Goal: Transaction & Acquisition: Purchase product/service

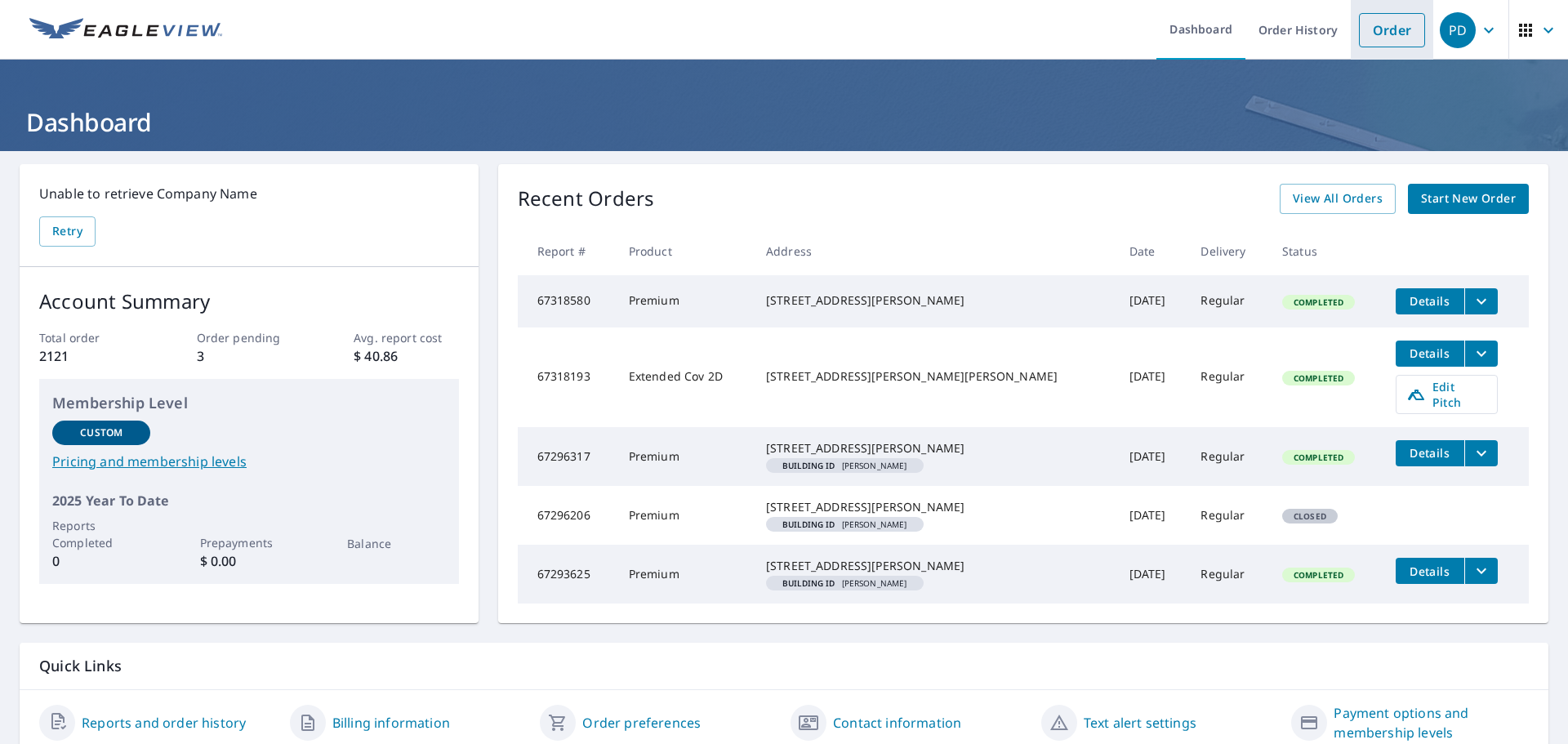
click at [1391, 45] on link "Order" at bounding box center [1391, 30] width 66 height 34
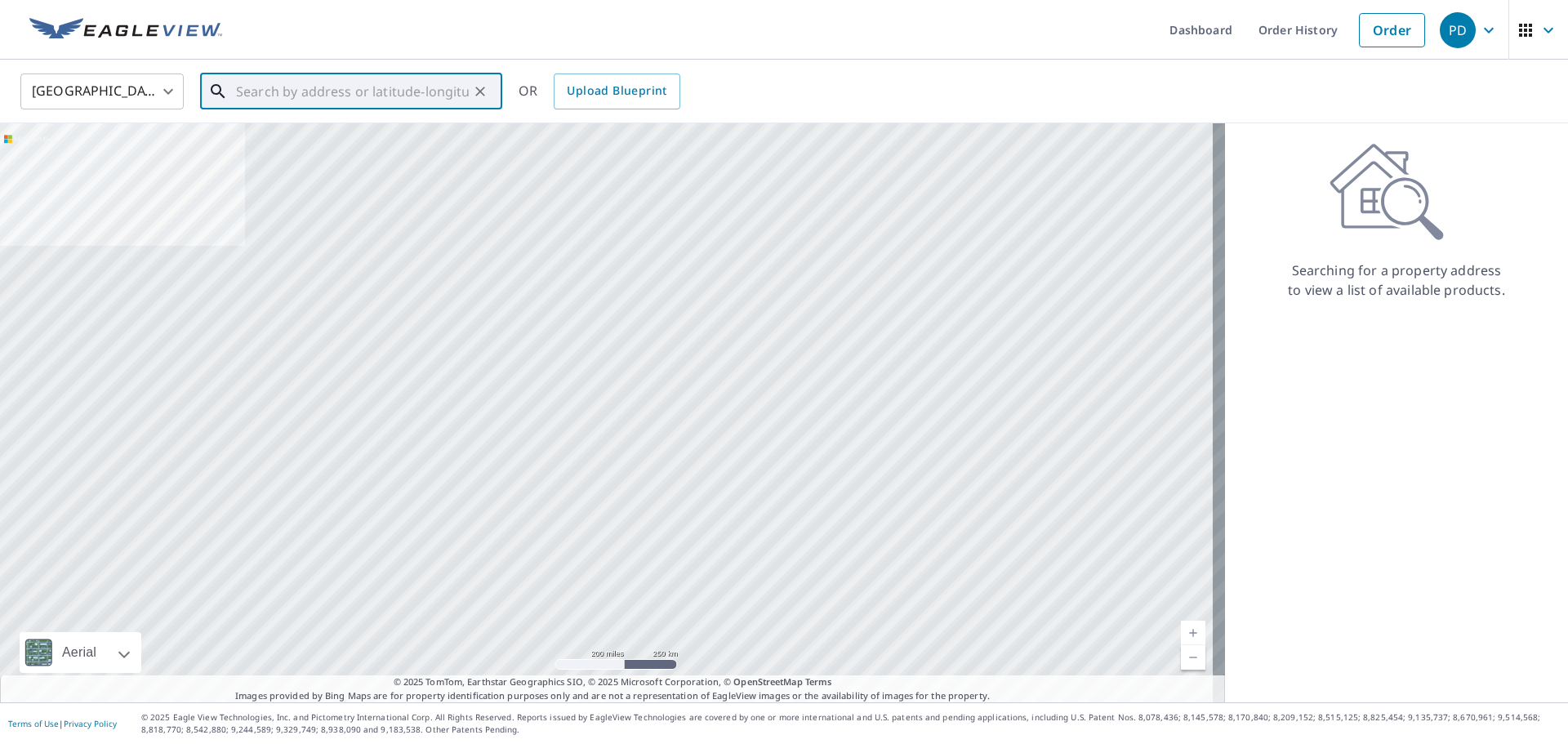
click at [258, 89] on input "text" at bounding box center [353, 91] width 233 height 45
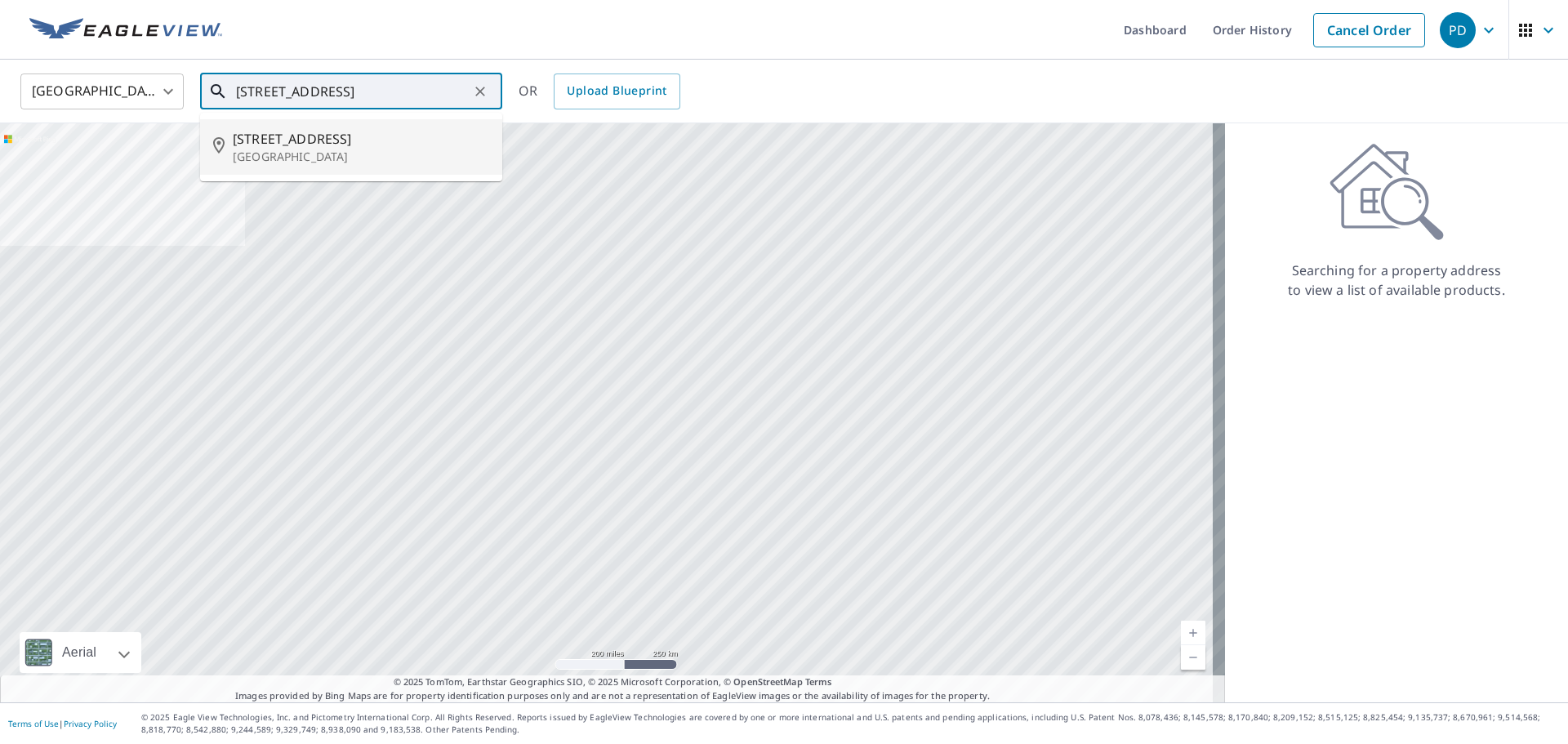
click at [251, 150] on p "[GEOGRAPHIC_DATA]" at bounding box center [361, 157] width 257 height 16
type input "[STREET_ADDRESS]"
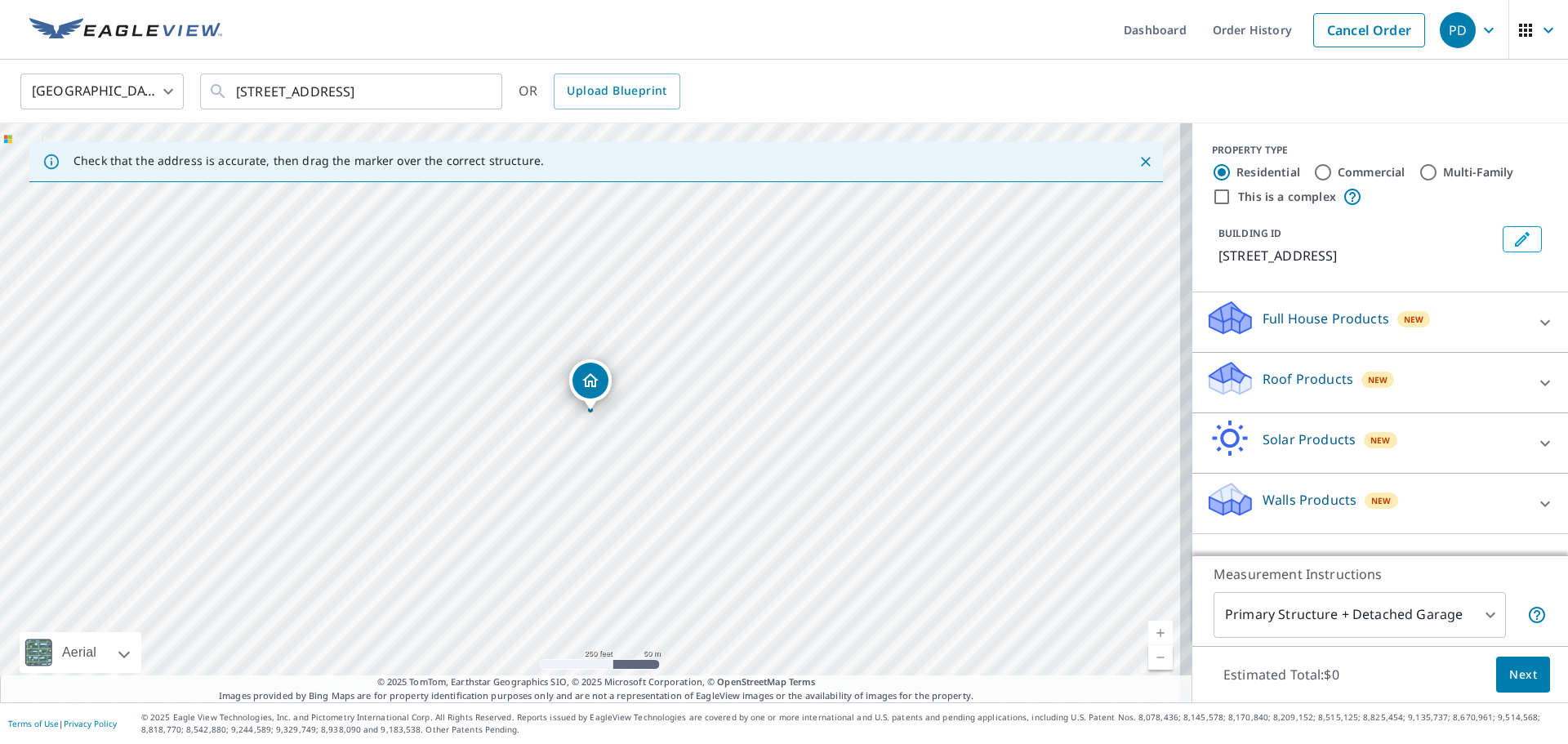
click at [1512, 399] on div "Roof Products New" at bounding box center [1365, 383] width 320 height 46
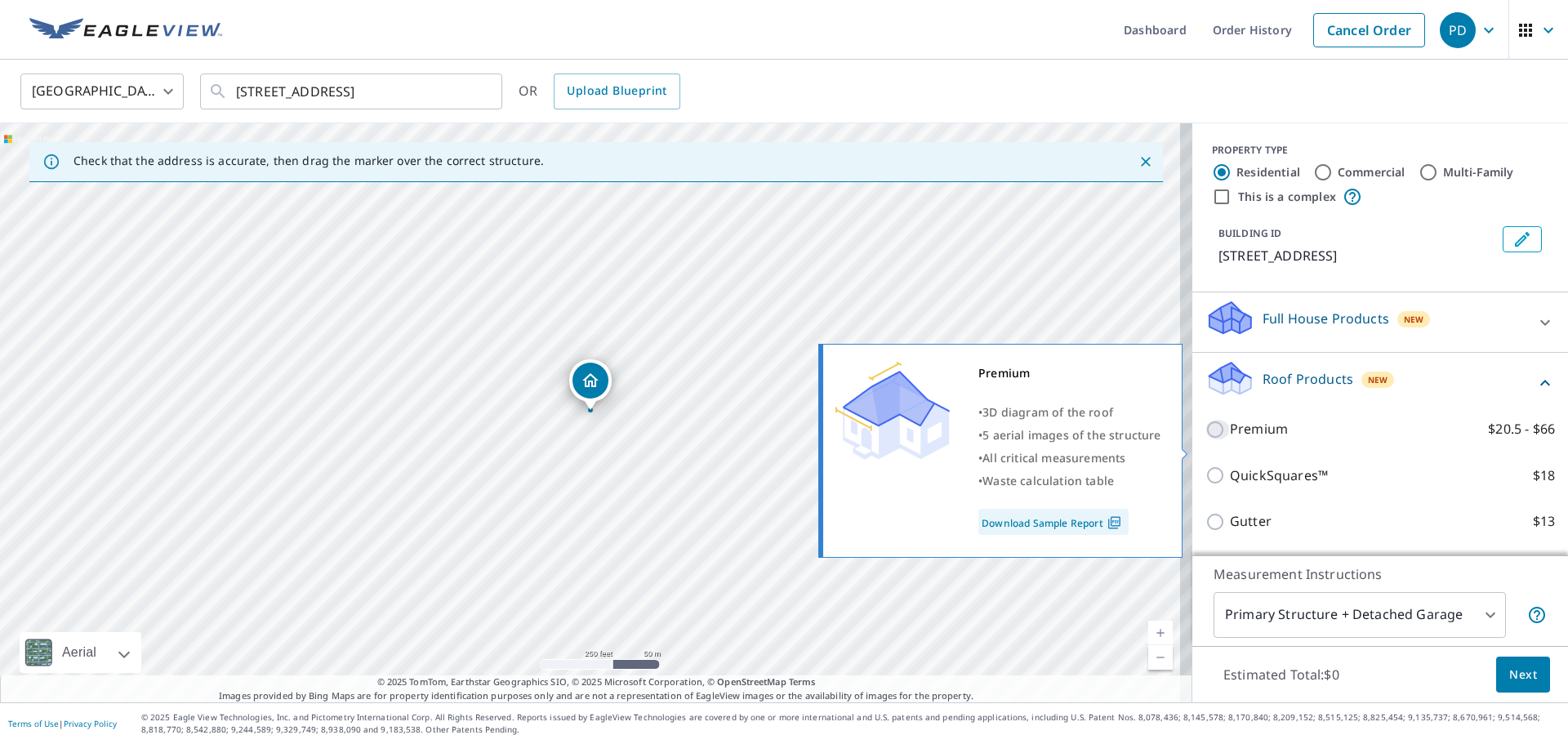
click at [1205, 439] on input "Premium $20.5 - $66" at bounding box center [1217, 429] width 25 height 20
checkbox input "true"
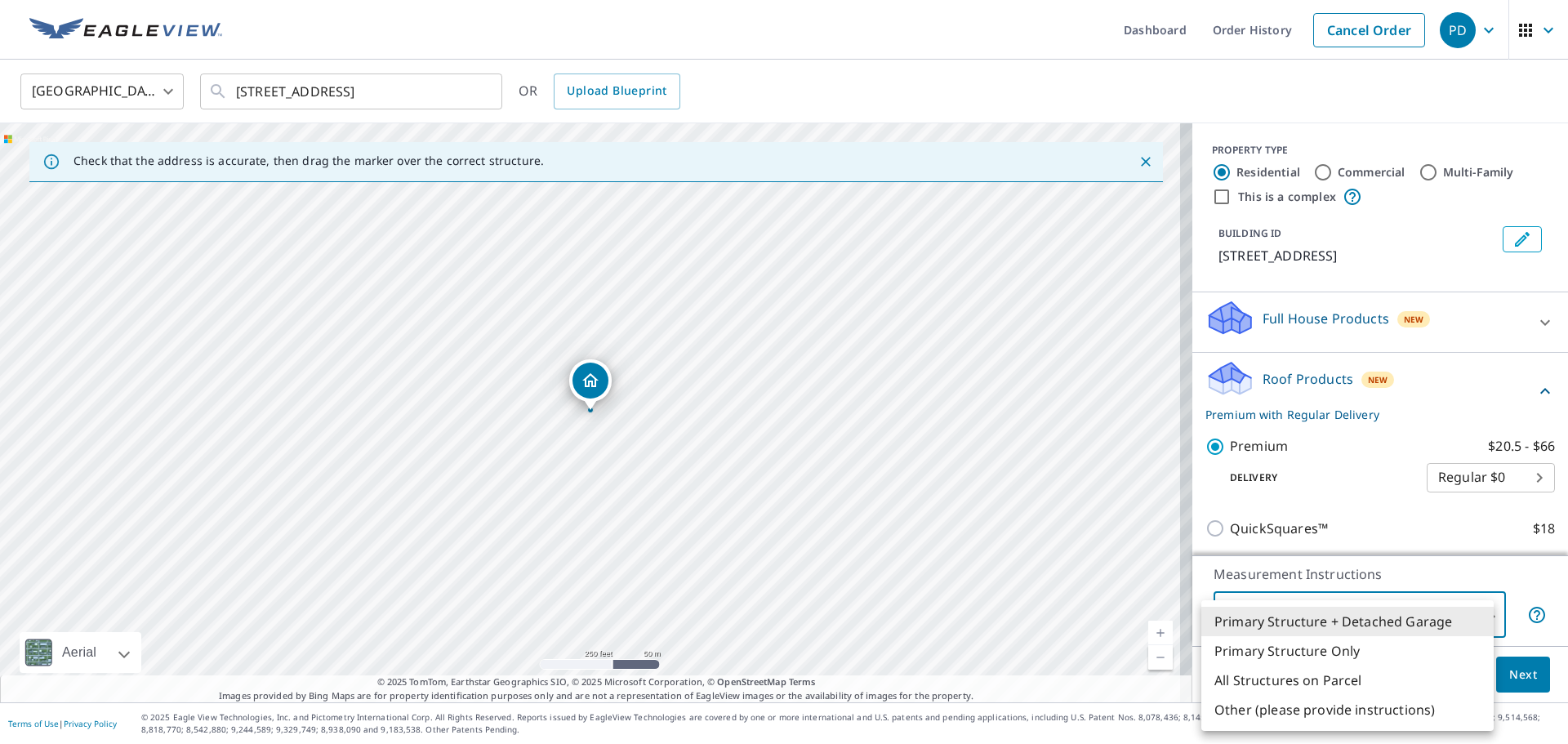
click at [1473, 620] on body "PD PD Dashboard Order History Cancel Order PD [GEOGRAPHIC_DATA] [GEOGRAPHIC_DAT…" at bounding box center [784, 372] width 1568 height 744
click at [1328, 657] on li "Primary Structure Only" at bounding box center [1347, 651] width 293 height 29
type input "2"
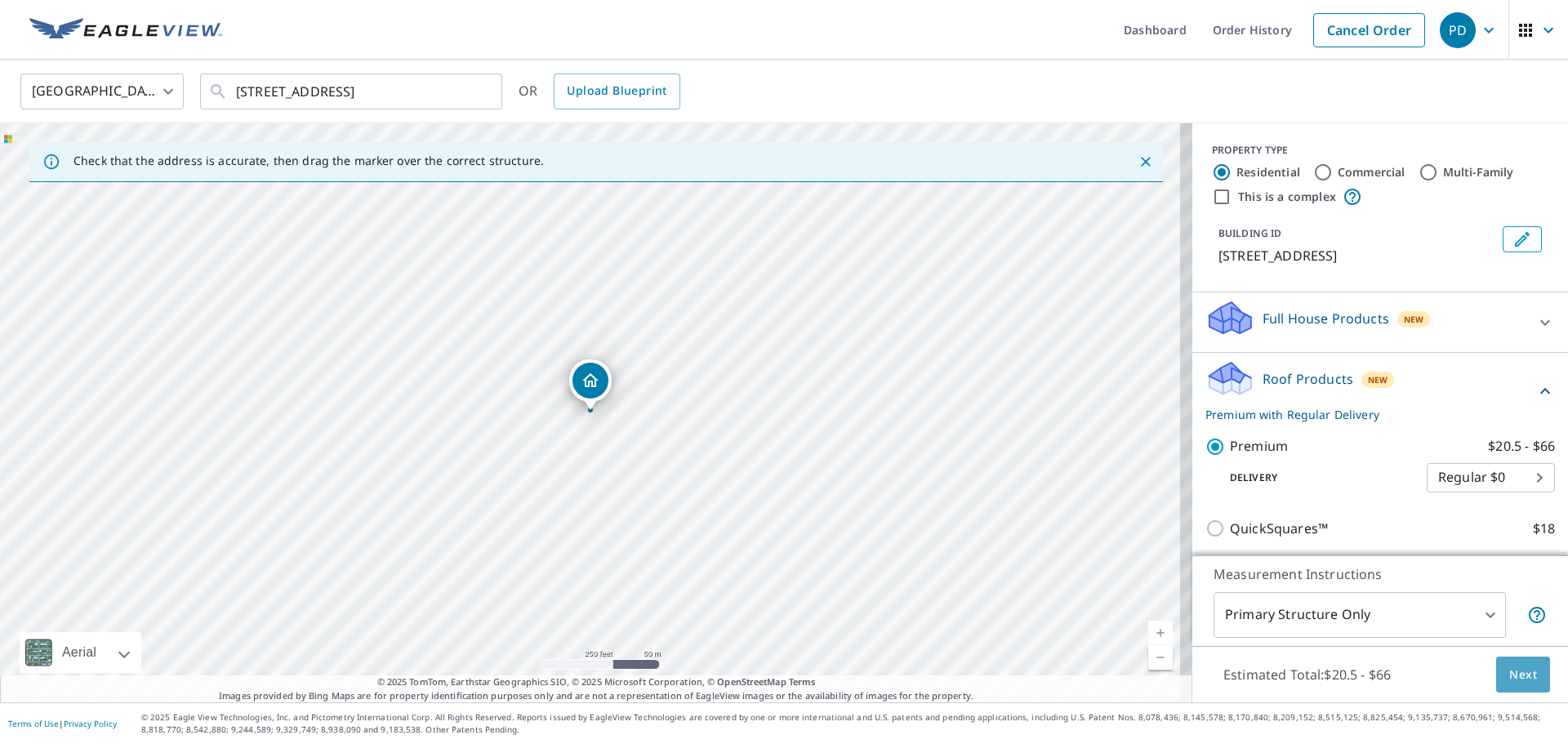
click at [1509, 675] on span "Next" at bounding box center [1523, 676] width 27 height 21
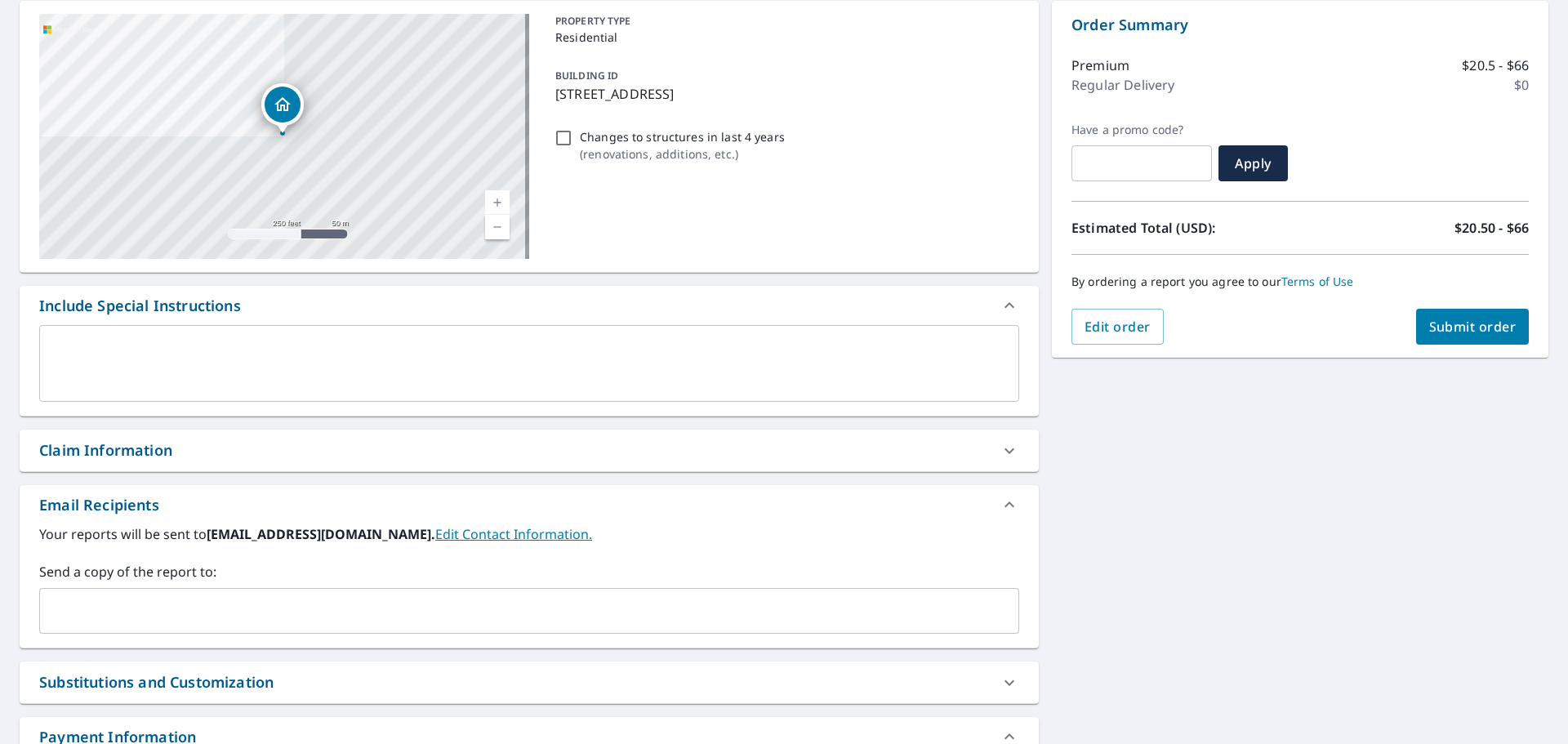
scroll to position [245, 0]
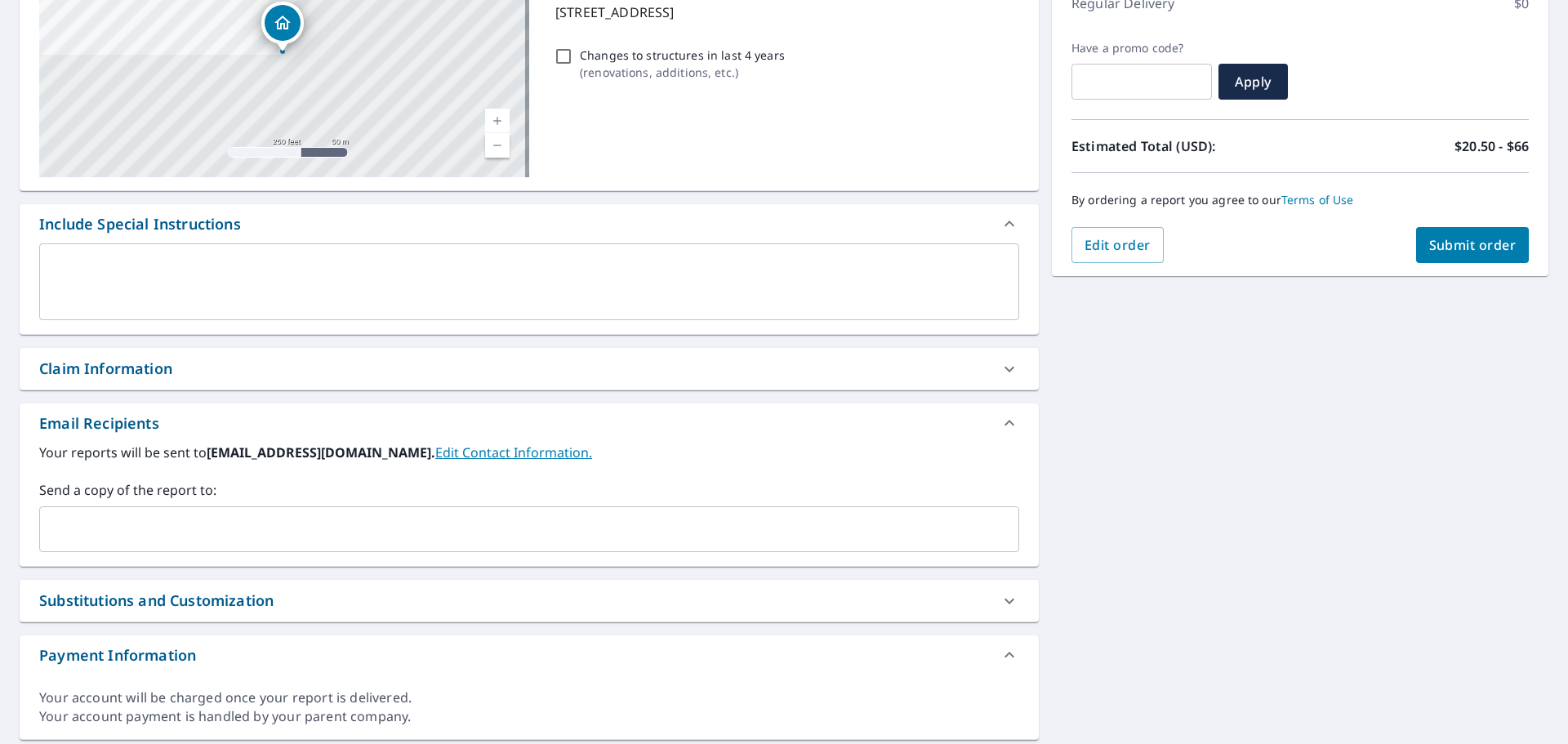
click at [89, 516] on input "text" at bounding box center [516, 529] width 941 height 31
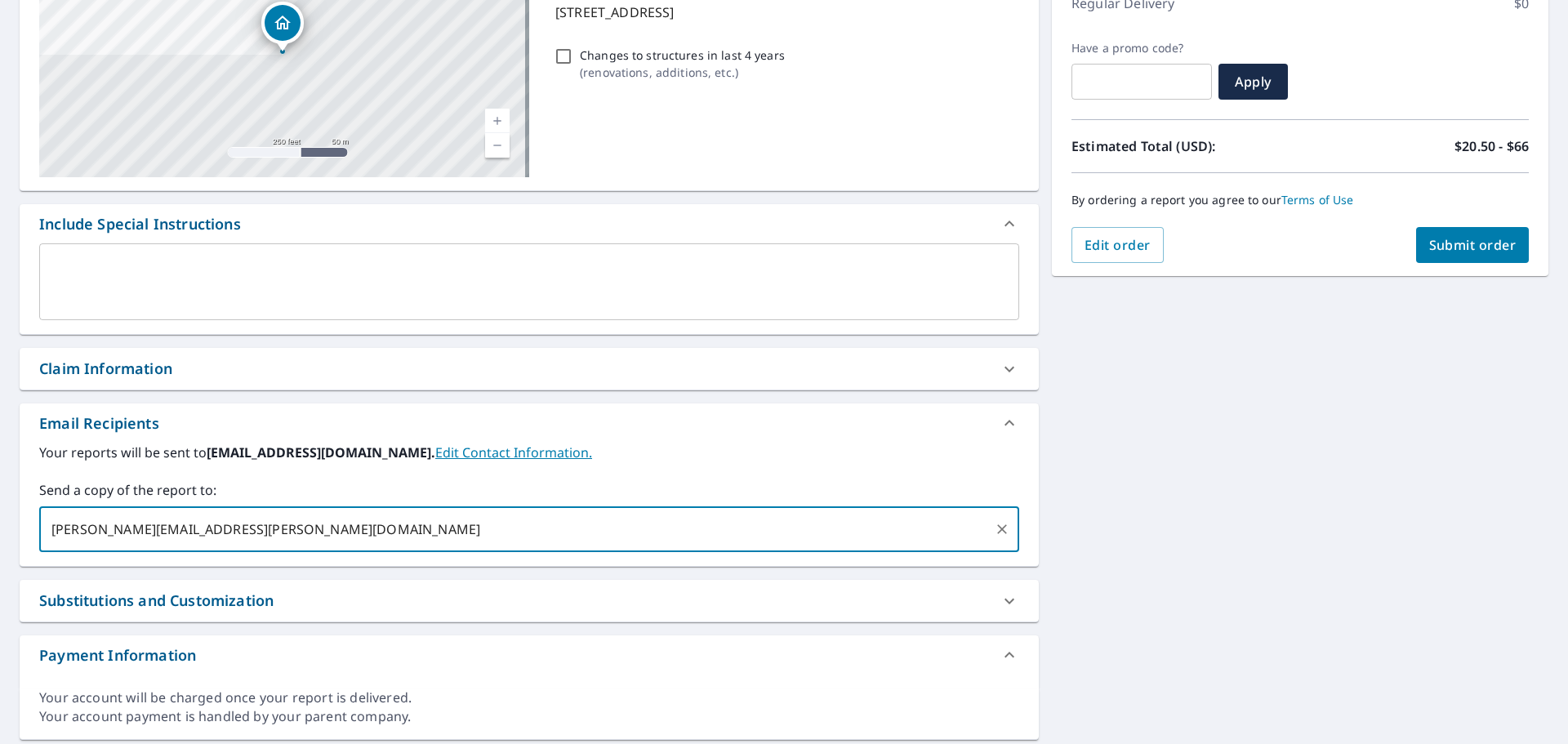
type input "[PERSON_NAME][EMAIL_ADDRESS][PERSON_NAME][DOMAIN_NAME]"
click at [1483, 239] on span "Submit order" at bounding box center [1473, 245] width 87 height 18
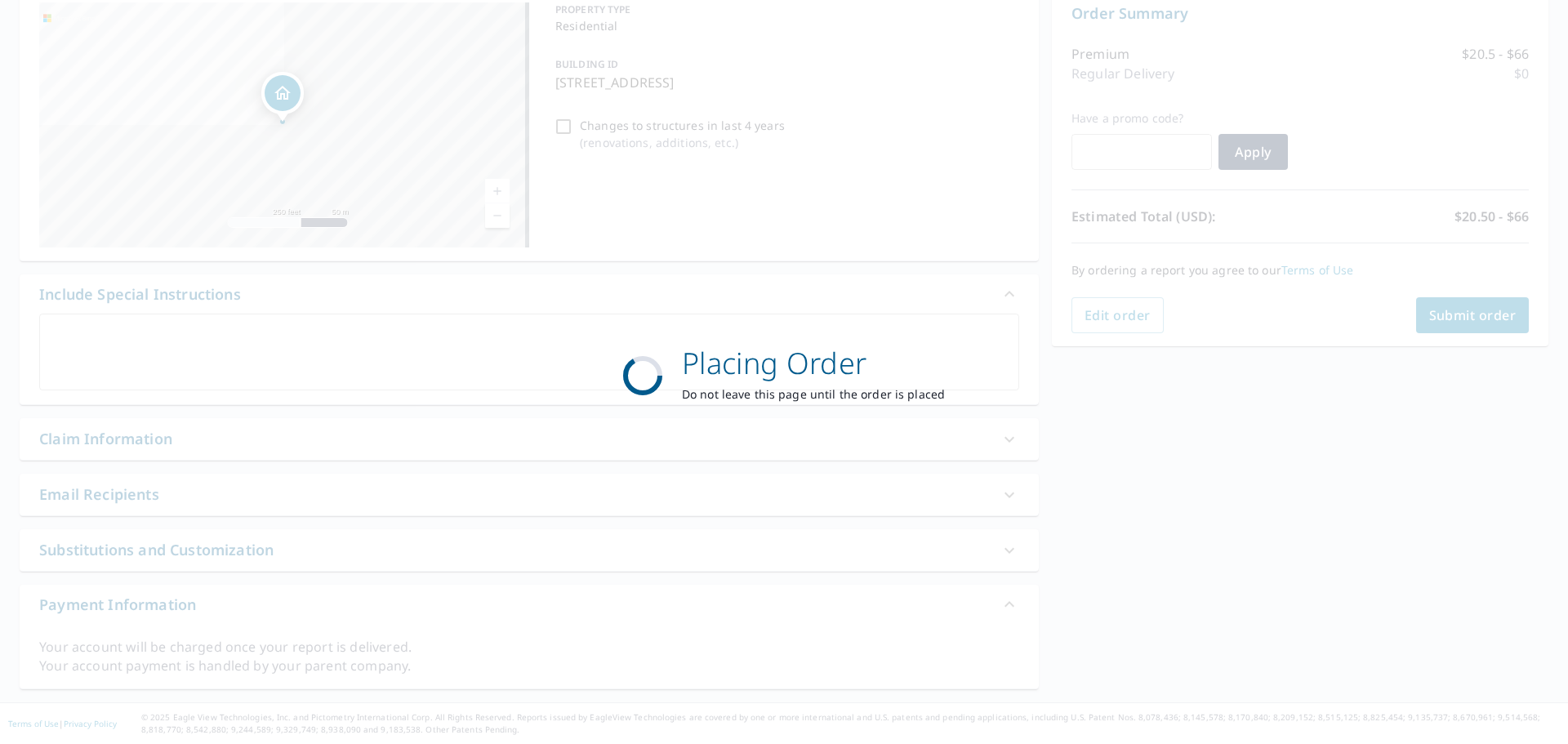
scroll to position [175, 0]
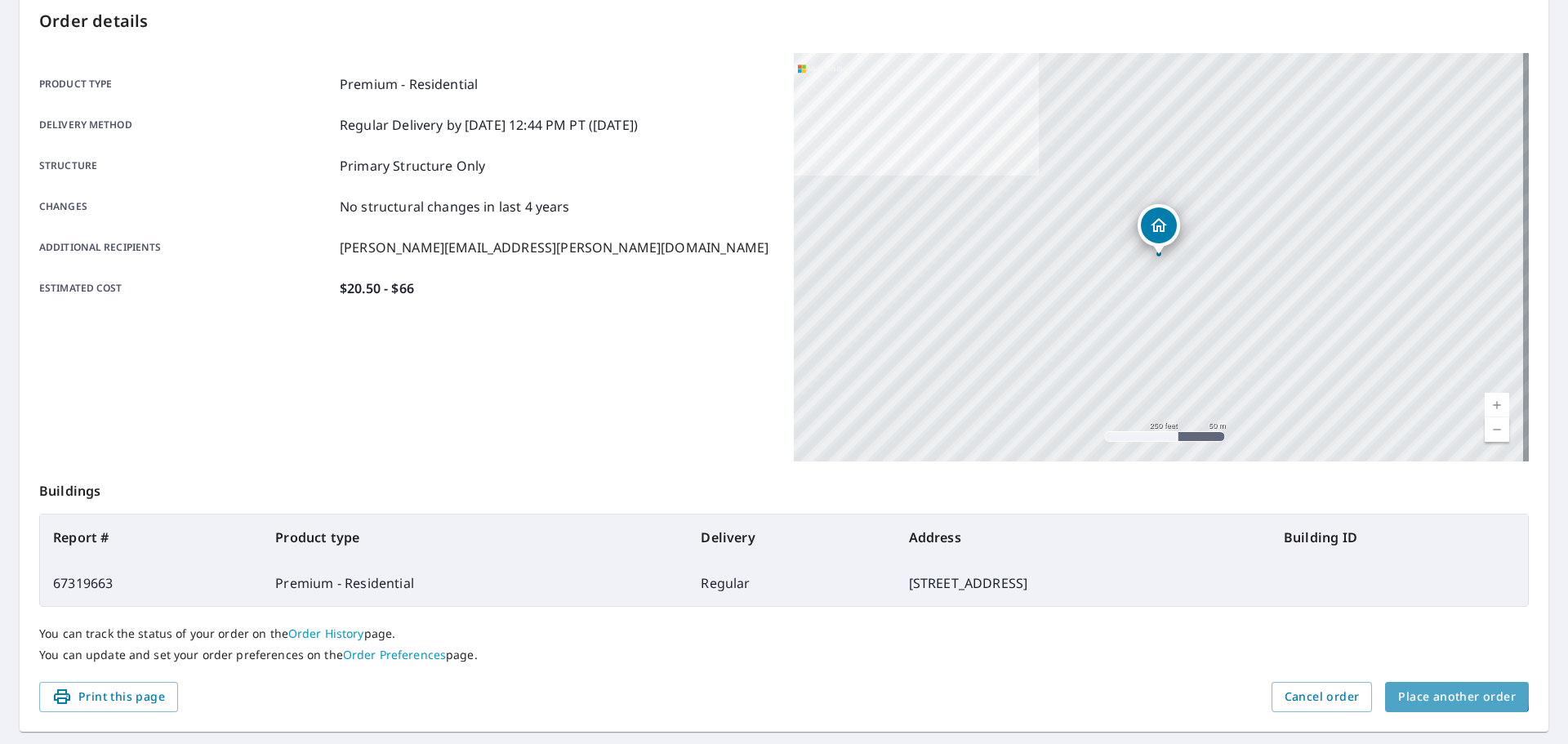
click at [1446, 693] on span "Place another order" at bounding box center [1456, 697] width 117 height 21
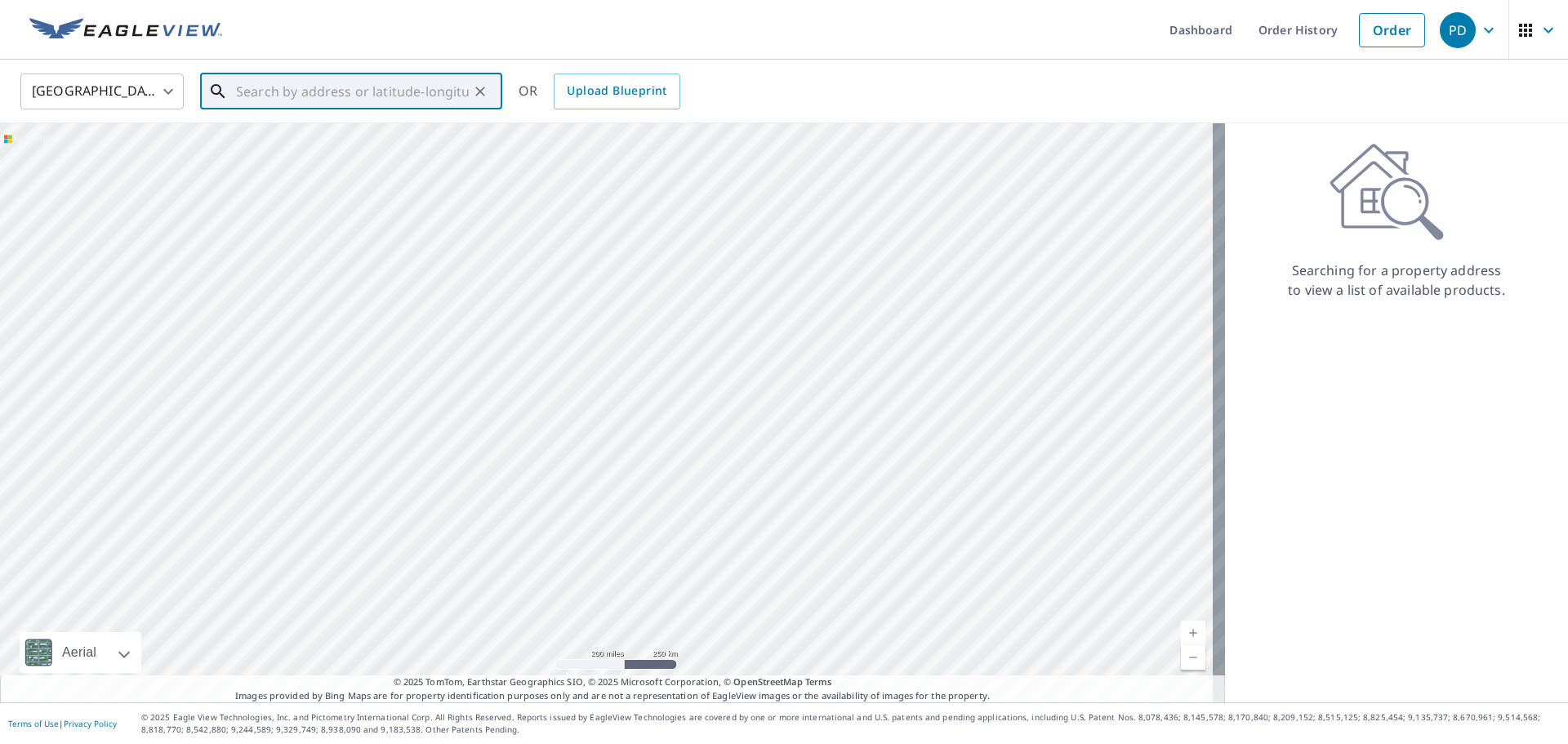
click at [343, 99] on input "text" at bounding box center [353, 91] width 233 height 45
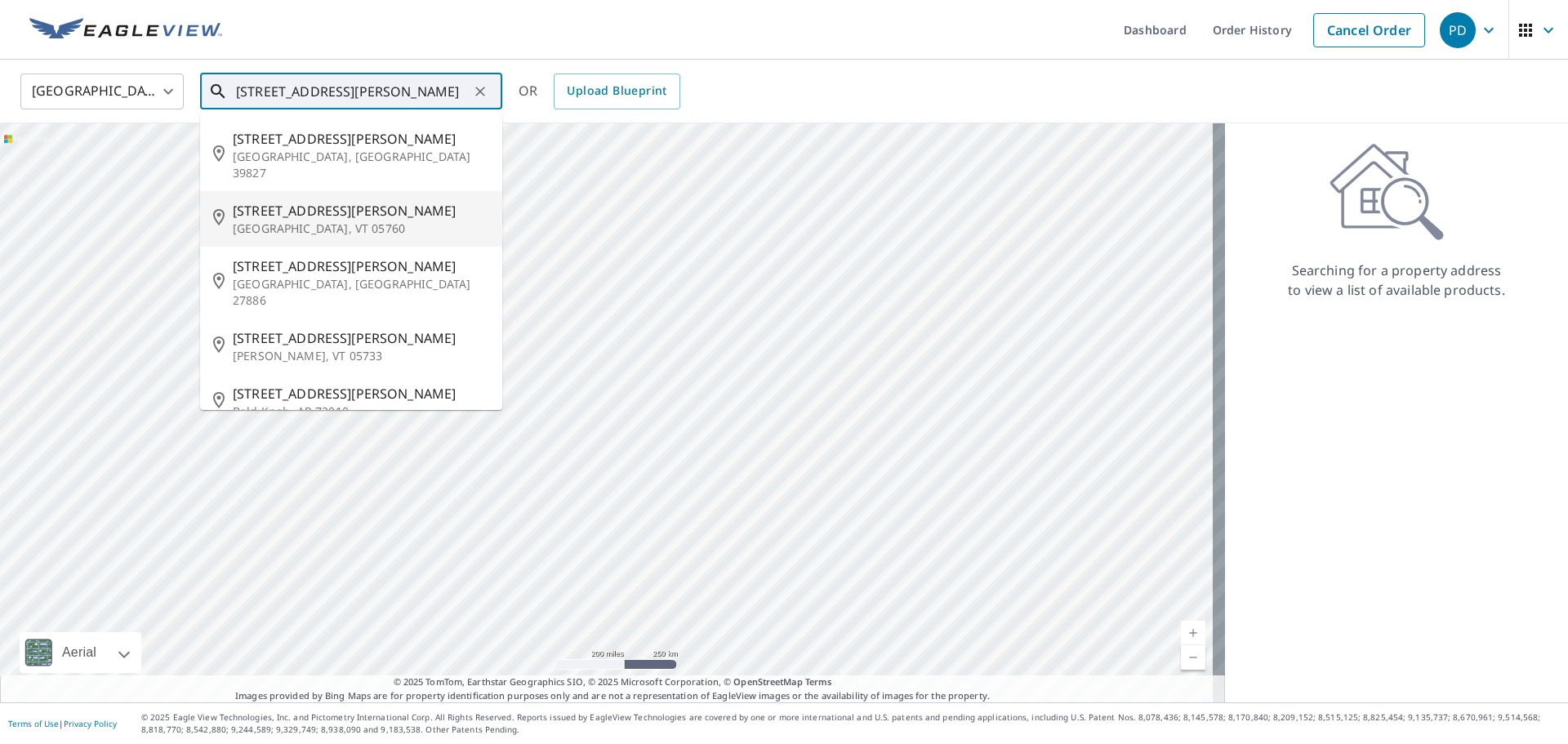
click at [318, 201] on span "[STREET_ADDRESS][PERSON_NAME]" at bounding box center [361, 211] width 257 height 20
type input "[STREET_ADDRESS][PERSON_NAME][PERSON_NAME]"
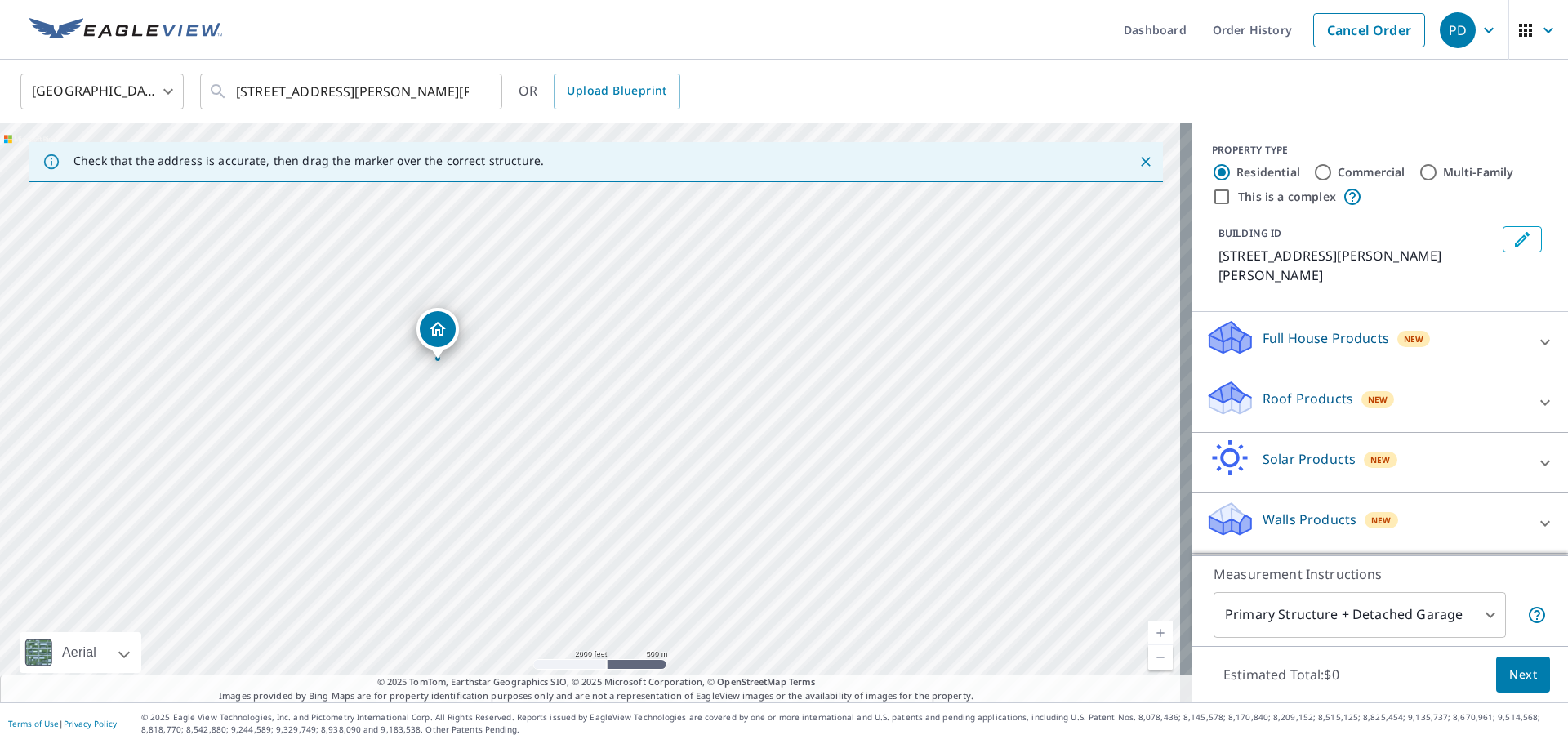
click at [1540, 400] on icon at bounding box center [1544, 402] width 9 height 6
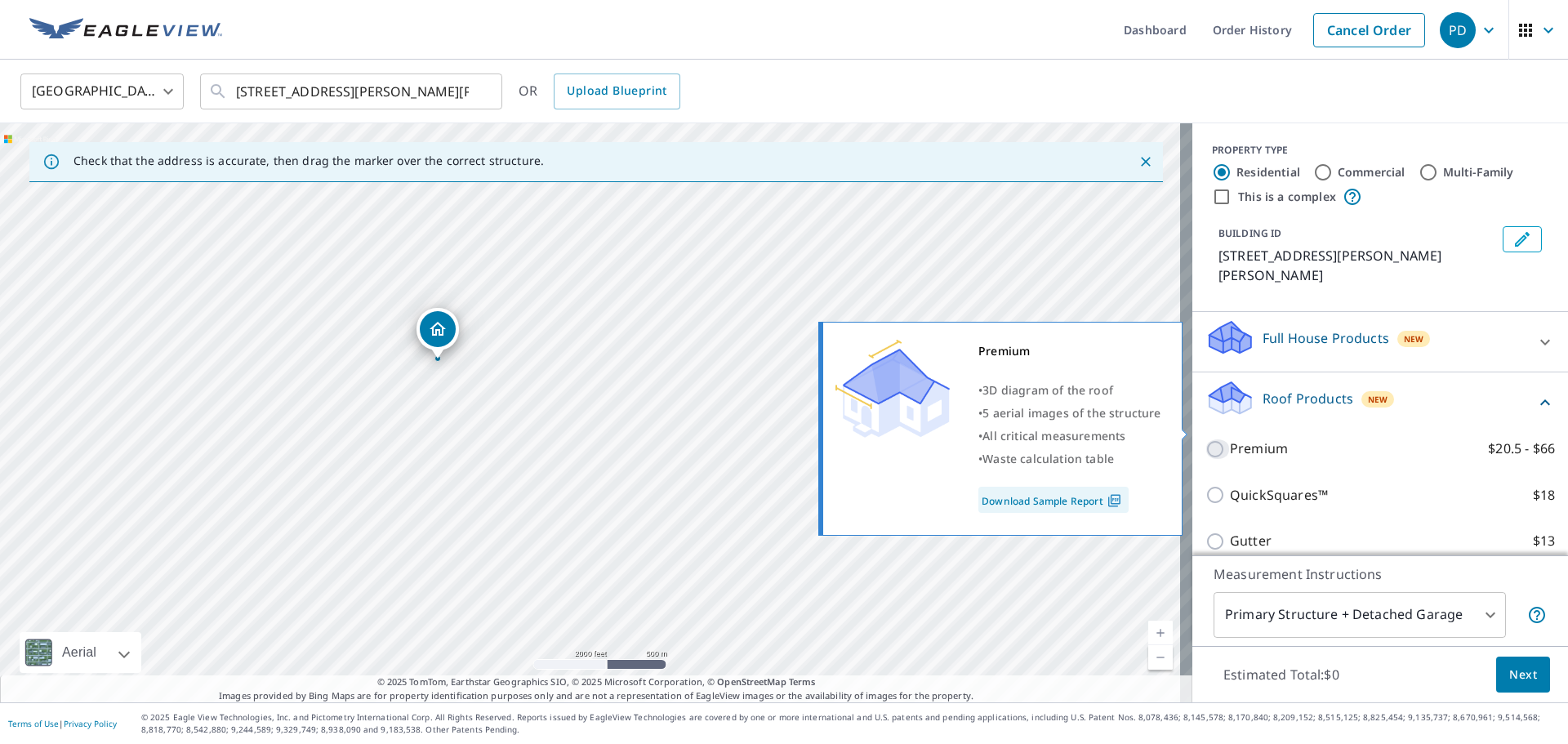
click at [1205, 439] on input "Premium $20.5 - $66" at bounding box center [1217, 449] width 25 height 20
checkbox input "true"
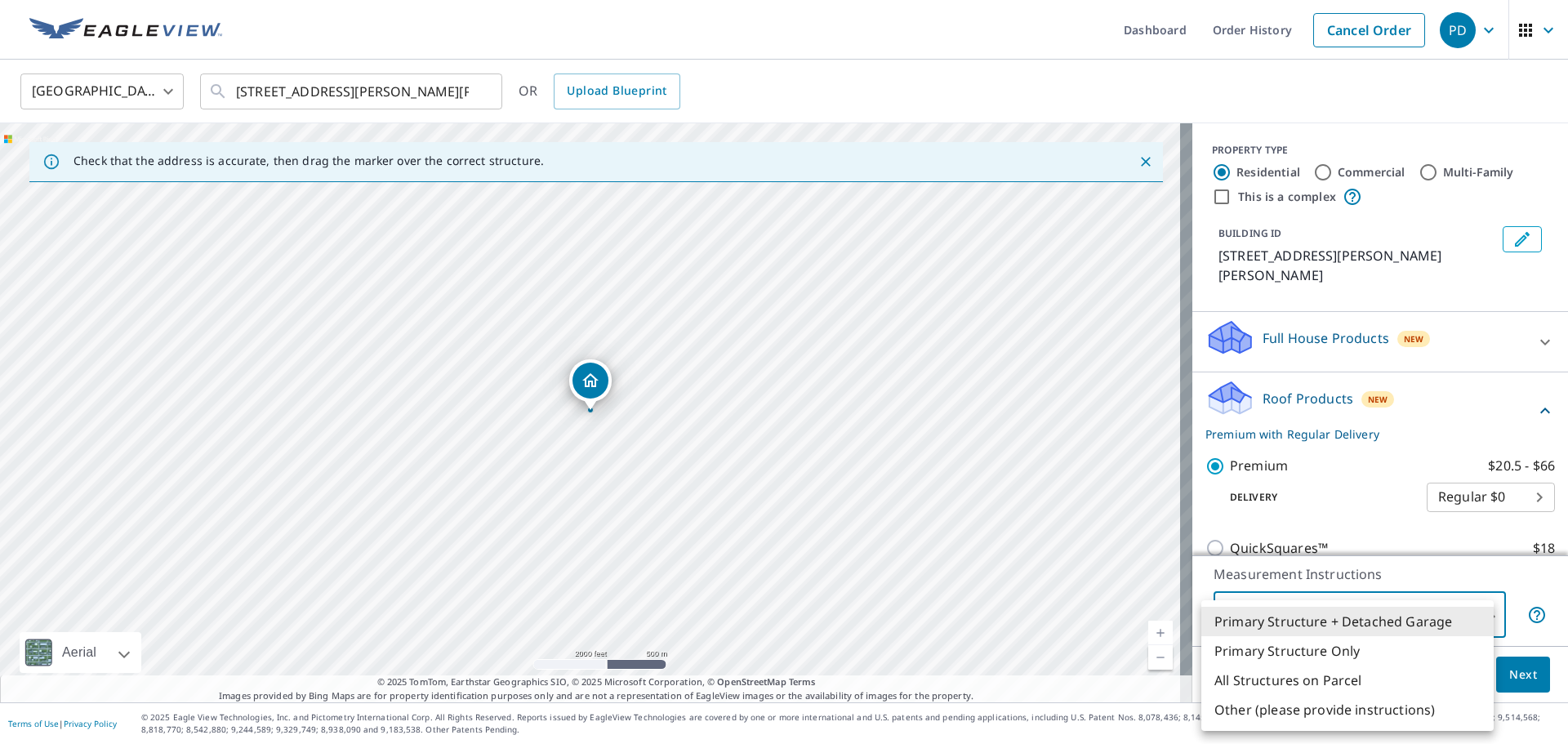
click at [1483, 607] on body "PD PD Dashboard Order History Cancel Order PD [GEOGRAPHIC_DATA] [GEOGRAPHIC_DAT…" at bounding box center [784, 372] width 1568 height 744
click at [1325, 650] on li "Primary Structure Only" at bounding box center [1347, 651] width 293 height 29
type input "2"
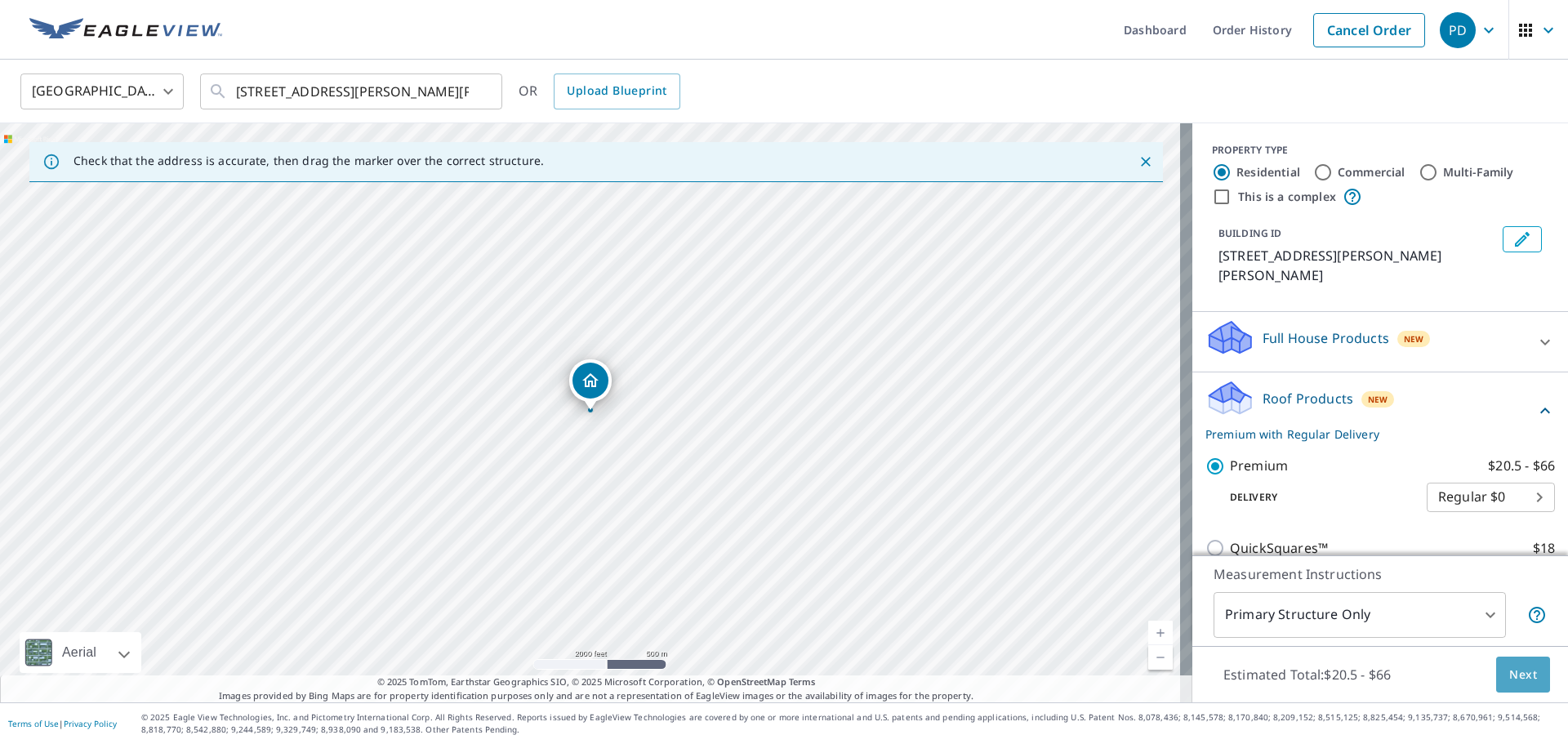
click at [1512, 669] on span "Next" at bounding box center [1523, 676] width 27 height 21
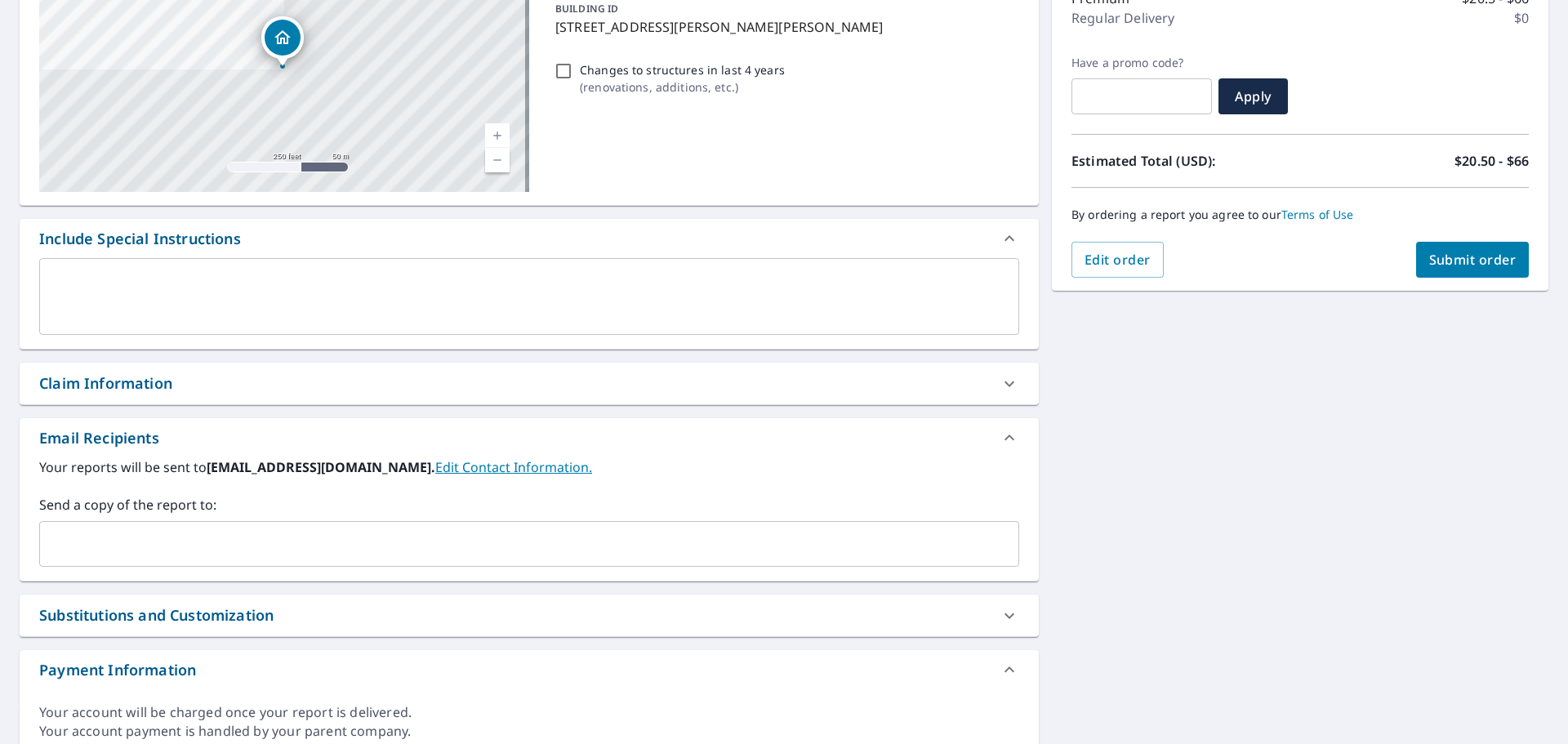
scroll to position [245, 0]
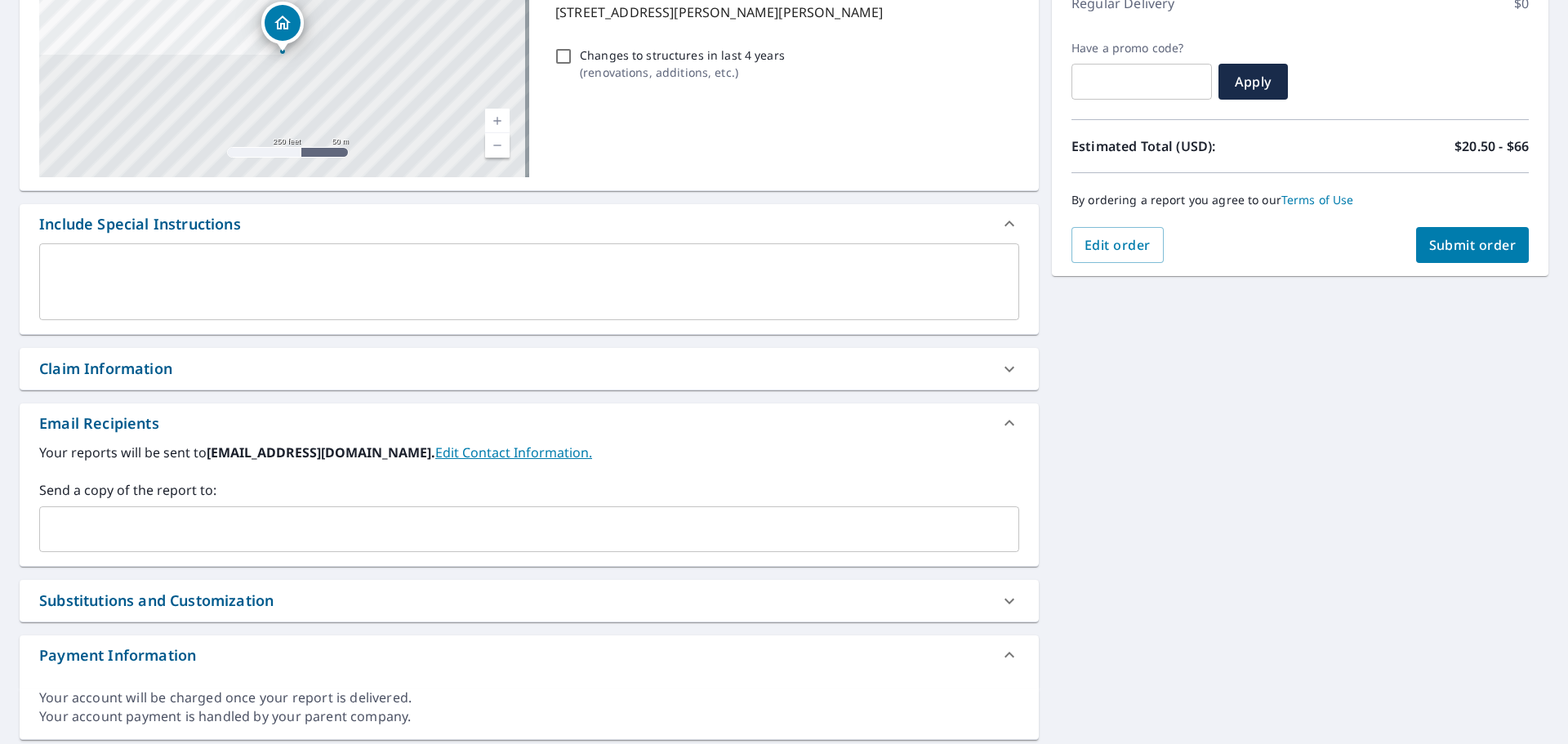
click at [157, 513] on div "​" at bounding box center [529, 528] width 980 height 45
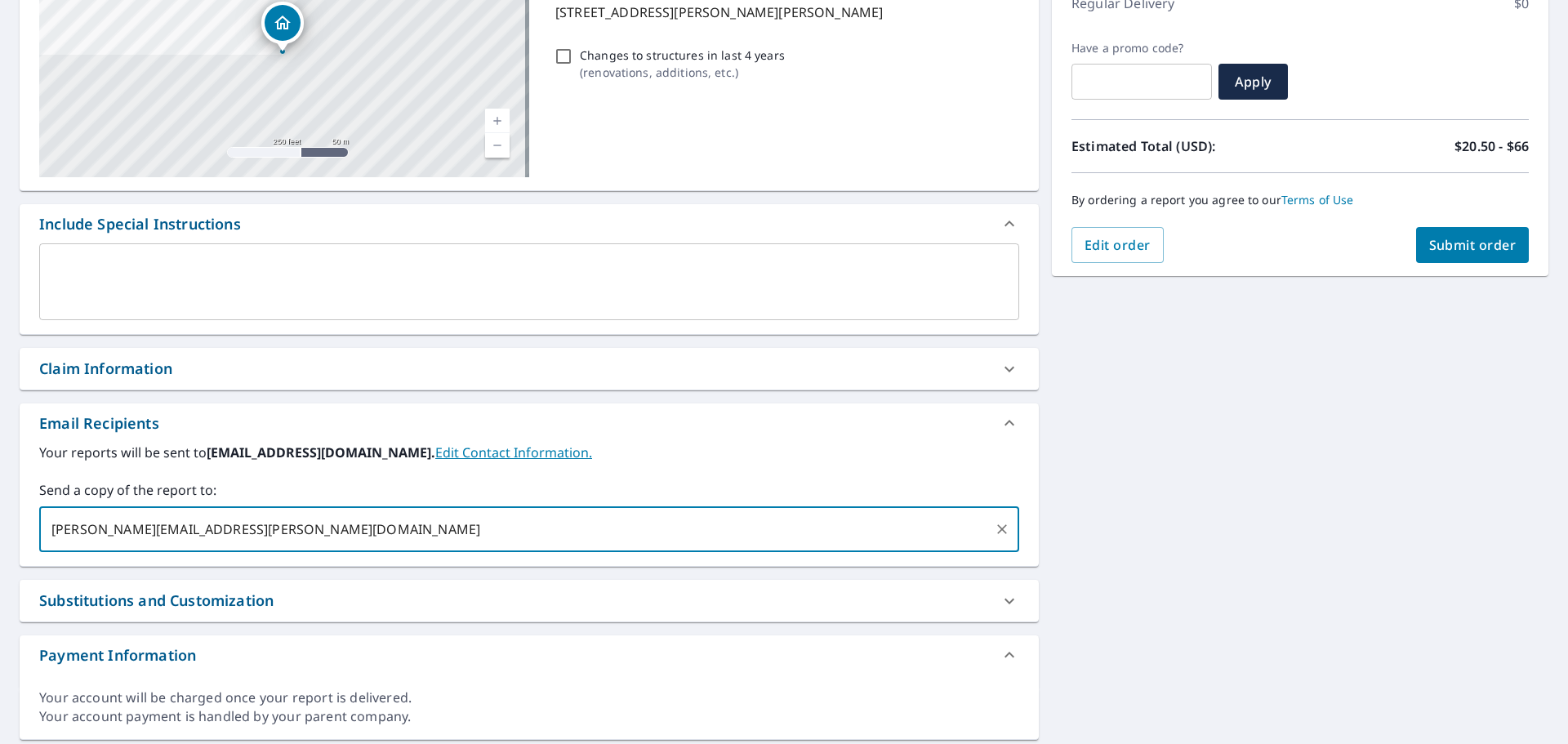
type input "[PERSON_NAME][EMAIL_ADDRESS][PERSON_NAME][DOMAIN_NAME]"
click at [1429, 242] on span "Submit order" at bounding box center [1473, 245] width 87 height 18
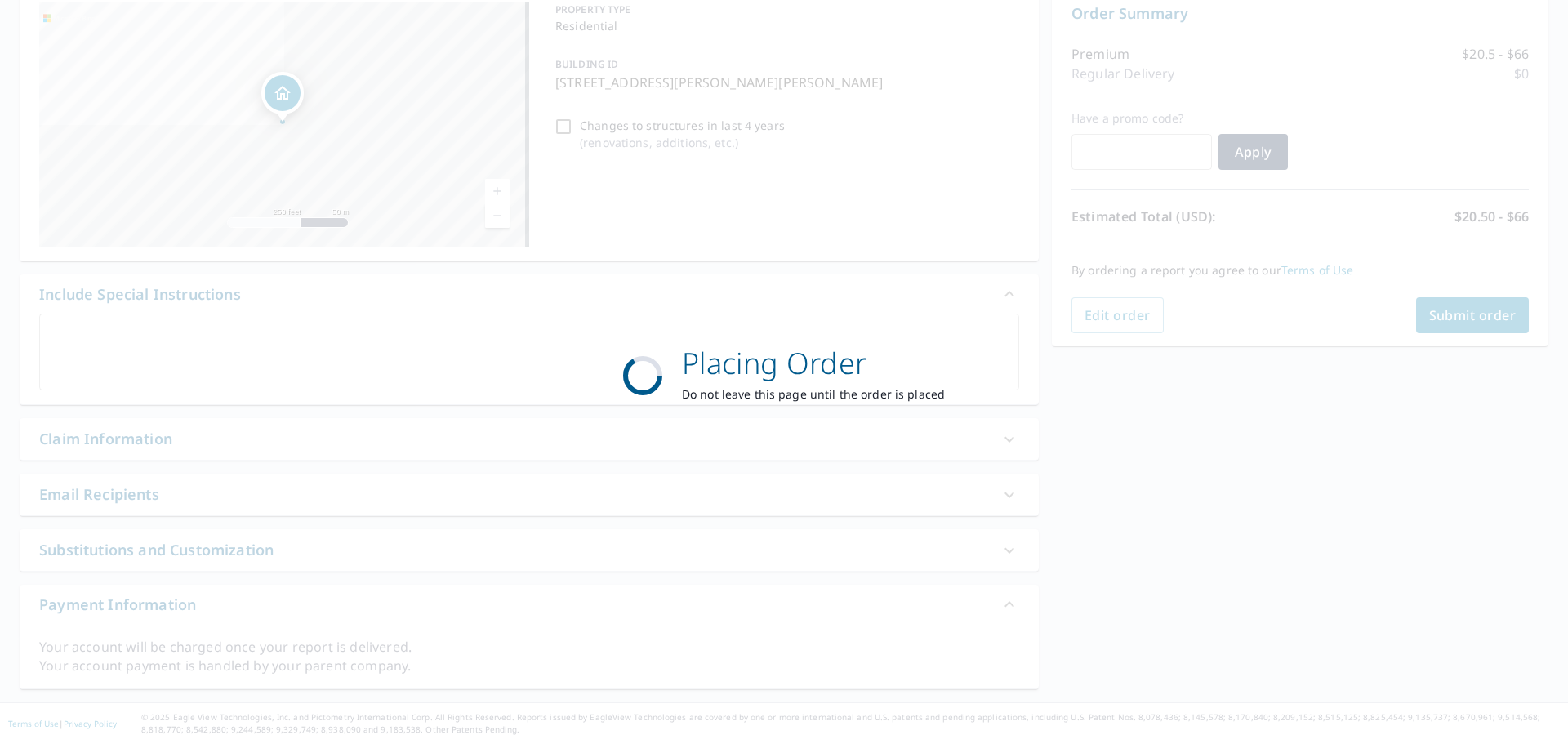
scroll to position [175, 0]
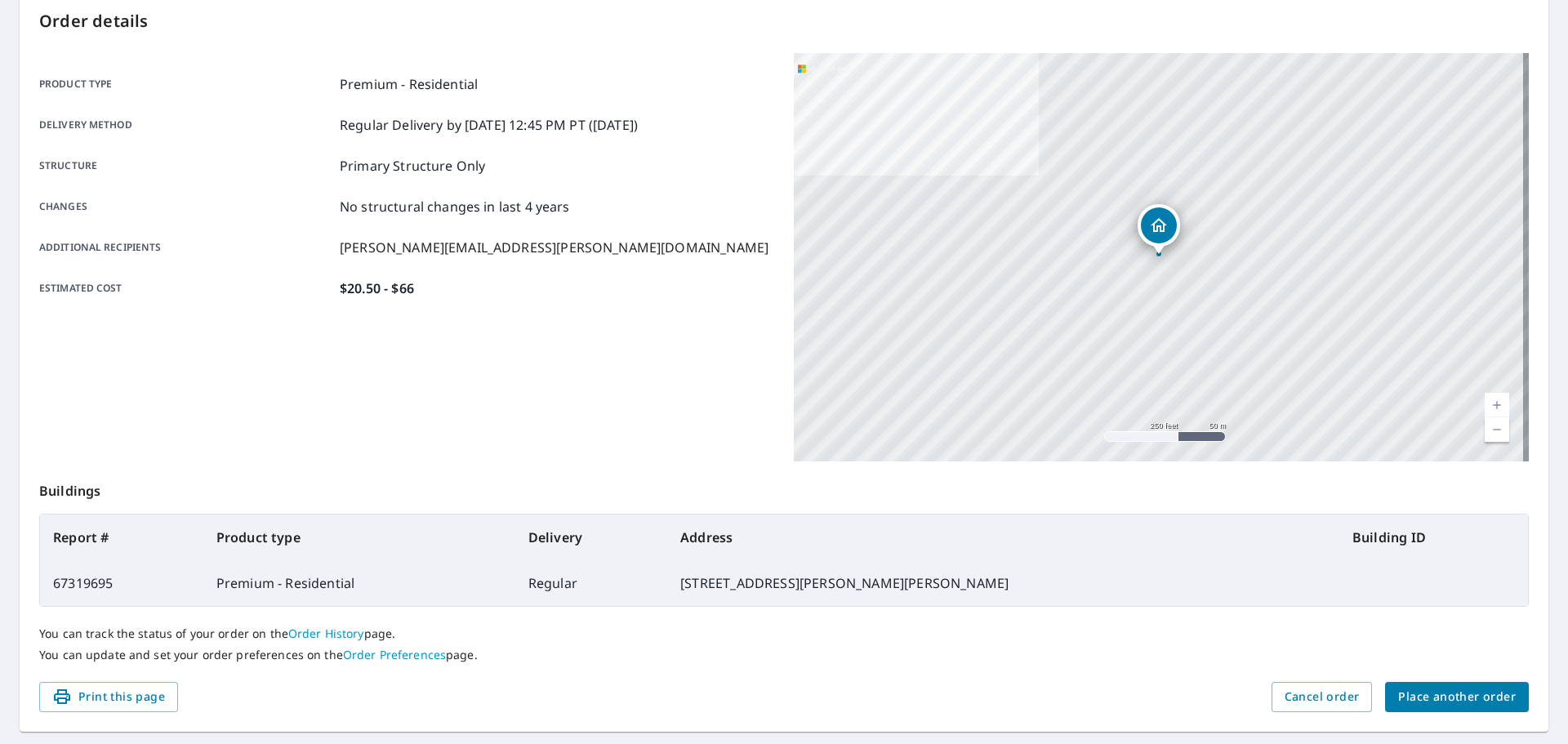
click at [573, 321] on div "Product type Premium - Residential Delivery method Regular Delivery by [DATE] 1…" at bounding box center [407, 257] width 735 height 408
